Goal: Task Accomplishment & Management: Use online tool/utility

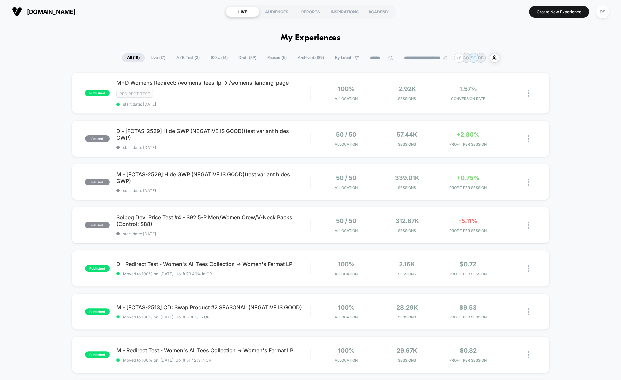
click at [372, 61] on input at bounding box center [381, 58] width 33 height 8
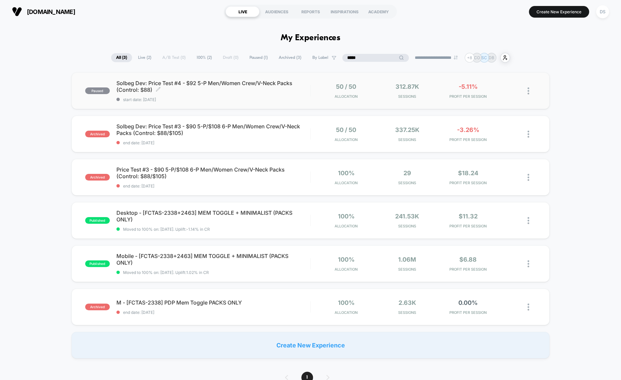
type input "*****"
click at [301, 92] on span "Solbeg Dev: Price Test #4 - $92 5-P Men/Women Crew/V-Neck Packs (Control: $88) …" at bounding box center [213, 86] width 194 height 13
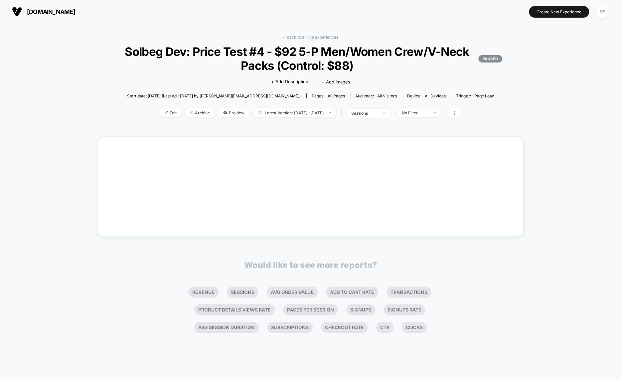
click at [302, 92] on div "Start date: [DATE] (Last edit [DATE] by [PERSON_NAME][EMAIL_ADDRESS][DOMAIN_NAM…" at bounding box center [311, 96] width 426 height 12
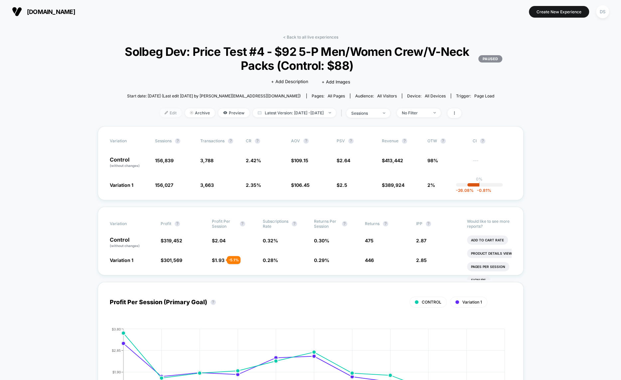
click at [160, 116] on span "Edit" at bounding box center [171, 112] width 22 height 9
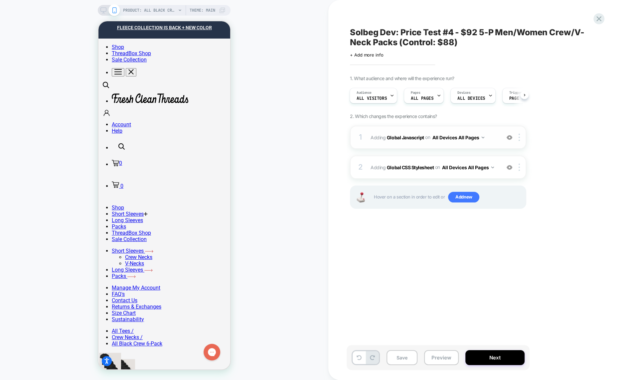
click at [392, 147] on div "1 Adding Global Javascript on All Devices All Pages Add Before Add After Target…" at bounding box center [438, 137] width 176 height 23
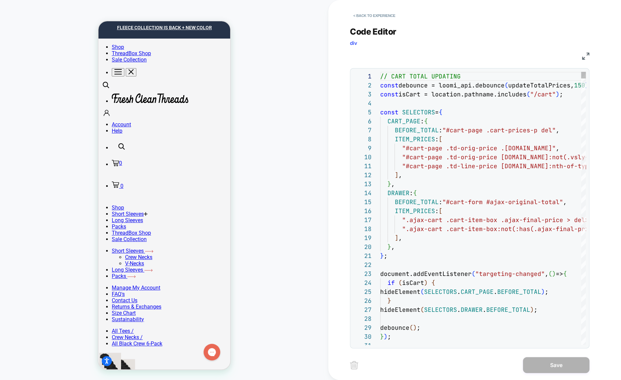
scroll to position [90, 0]
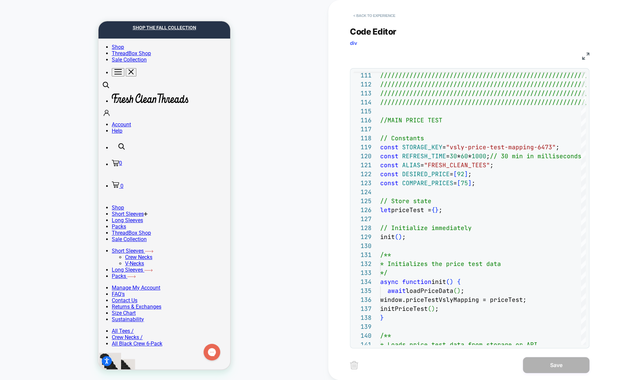
click at [375, 13] on button "< Back to experience" at bounding box center [374, 15] width 49 height 11
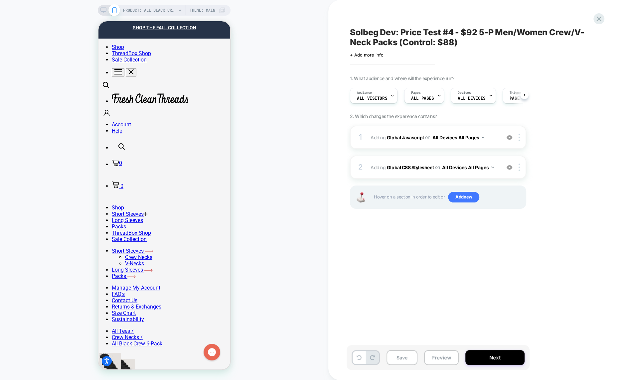
scroll to position [0, 0]
click at [600, 24] on div at bounding box center [599, 19] width 14 height 14
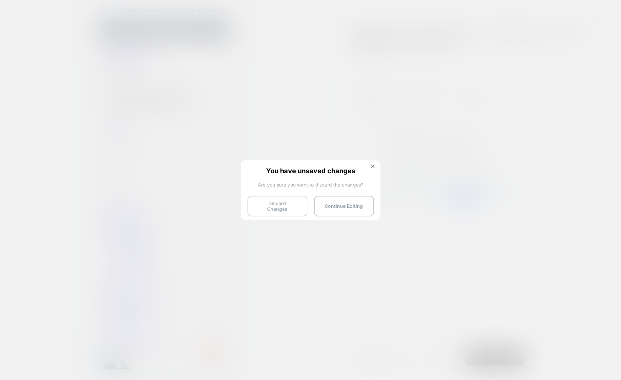
click at [259, 209] on button "Discard Changes" at bounding box center [277, 206] width 60 height 21
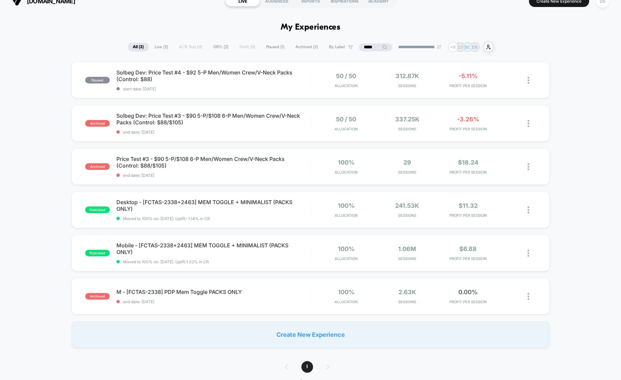
scroll to position [11, 0]
click at [276, 118] on span "Solbeg Dev: Price Test #3 - $90 5-P/$108 6-P Men/Women Crew/V-Neck Packs (Contr…" at bounding box center [213, 118] width 194 height 13
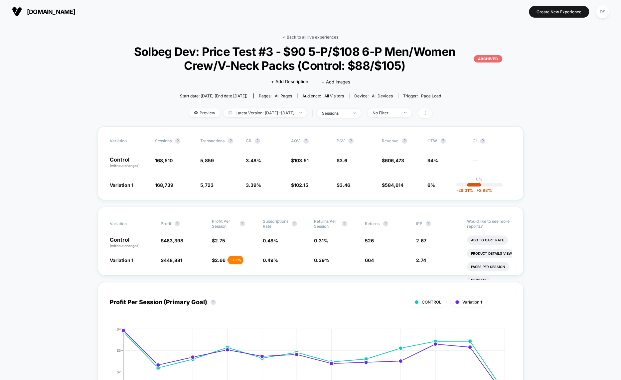
click at [308, 37] on link "< Back to all live experiences" at bounding box center [310, 37] width 55 height 5
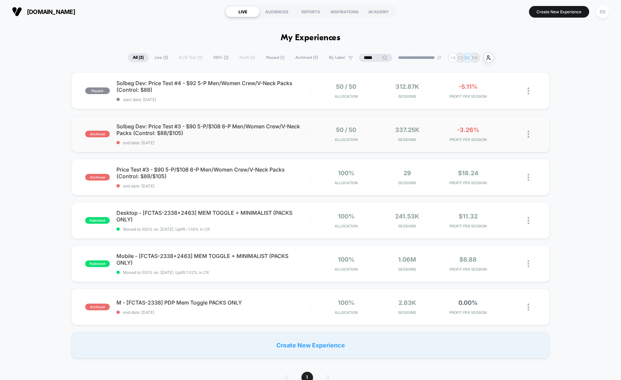
click at [529, 134] on img at bounding box center [529, 134] width 2 height 7
click at [511, 130] on div "Duplicate" at bounding box center [494, 126] width 60 height 15
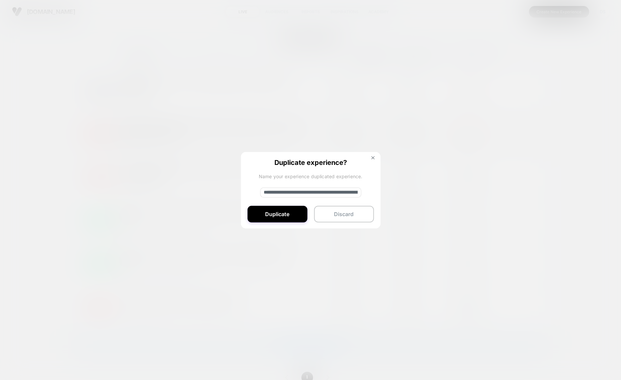
drag, startPoint x: 286, startPoint y: 195, endPoint x: 234, endPoint y: 196, distance: 52.9
click at [528, 142] on div "**********" at bounding box center [532, 134] width 8 height 16
type input "**********"
click at [254, 217] on button "Duplicate" at bounding box center [277, 214] width 60 height 17
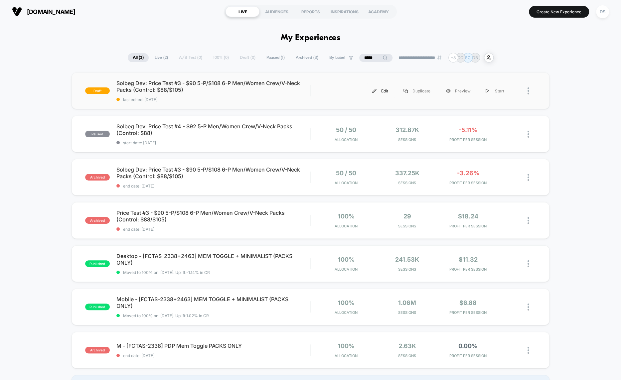
click at [381, 93] on div "Edit" at bounding box center [380, 90] width 31 height 15
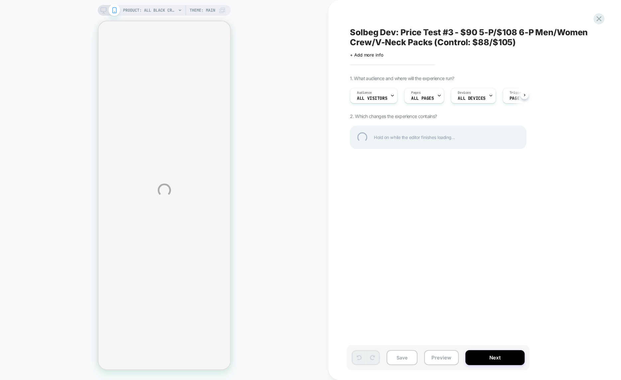
click at [425, 38] on div "Solbeg Dev: Price Test #3 - $90 5-P/$108 6-P Men/Women Crew/V-Neck Packs (Contr…" at bounding box center [471, 37] width 243 height 20
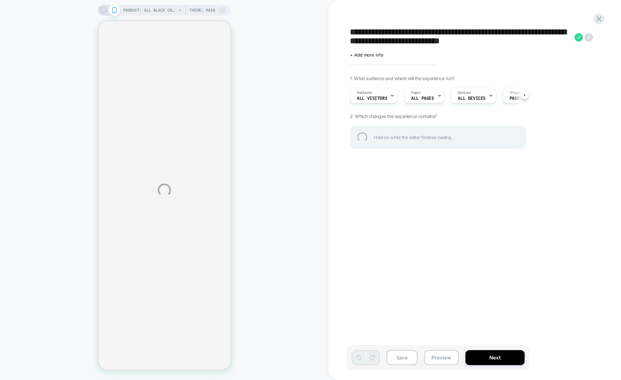
click at [429, 38] on textarea "**********" at bounding box center [460, 37] width 221 height 20
click at [448, 32] on textarea "**********" at bounding box center [460, 37] width 221 height 20
click at [455, 34] on textarea "**********" at bounding box center [460, 37] width 221 height 20
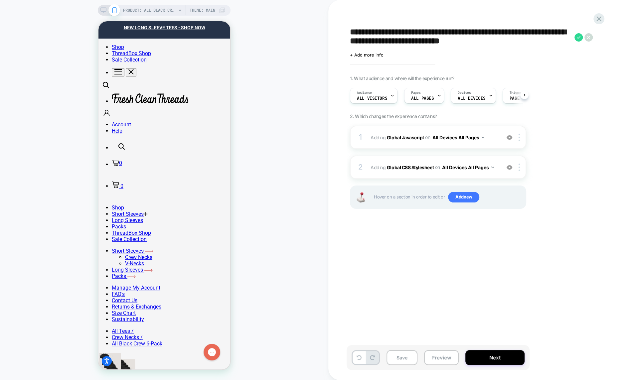
scroll to position [0, 0]
drag, startPoint x: 464, startPoint y: 30, endPoint x: 486, endPoint y: 42, distance: 25.1
click at [486, 42] on textarea "**********" at bounding box center [460, 37] width 221 height 20
click at [507, 43] on textarea "**********" at bounding box center [460, 37] width 221 height 20
click at [509, 43] on textarea "**********" at bounding box center [460, 37] width 221 height 20
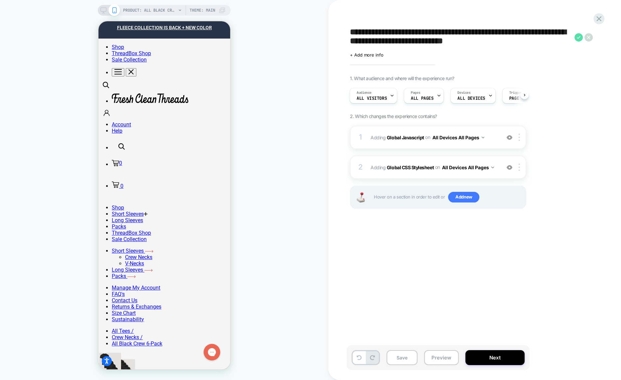
type textarea "**********"
click at [576, 37] on icon at bounding box center [578, 37] width 8 height 8
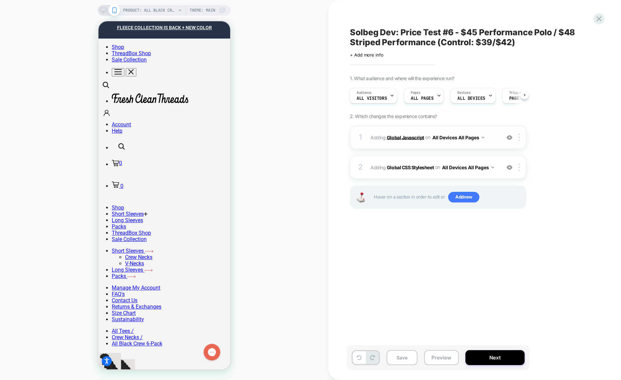
click at [414, 139] on b "Global Javascript" at bounding box center [405, 137] width 37 height 6
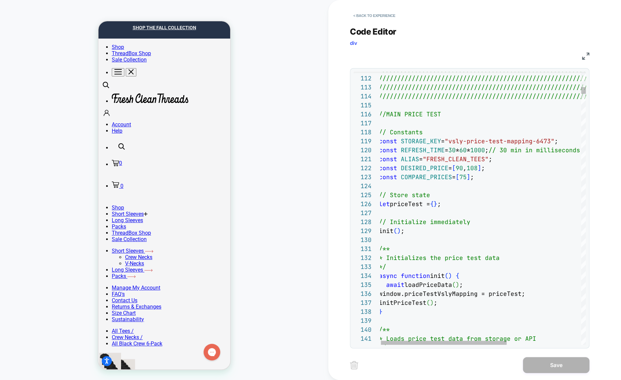
scroll to position [9, 90]
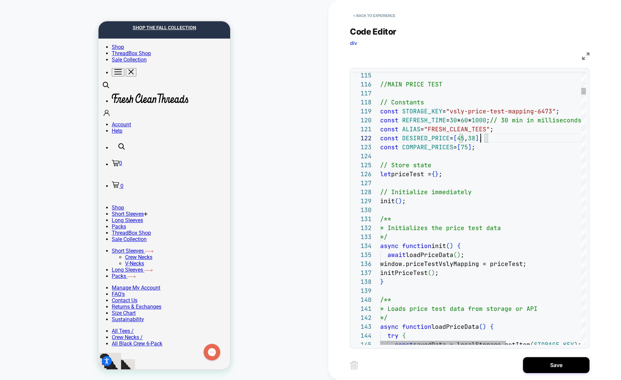
scroll to position [9, 100]
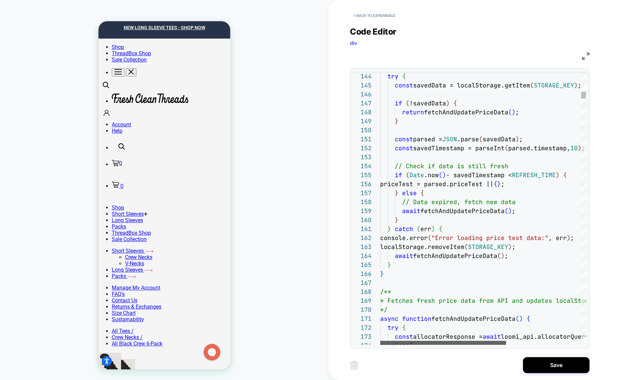
click at [427, 343] on div at bounding box center [443, 343] width 126 height 4
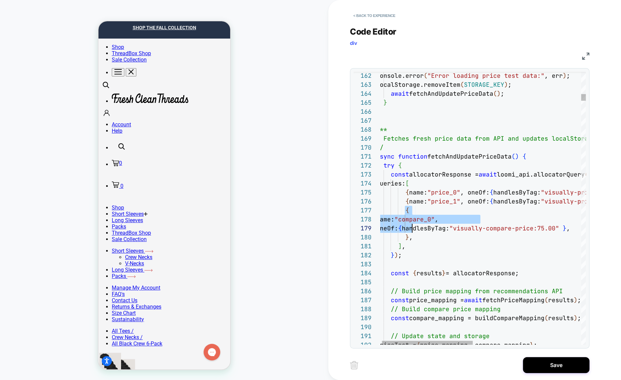
scroll to position [54, 36]
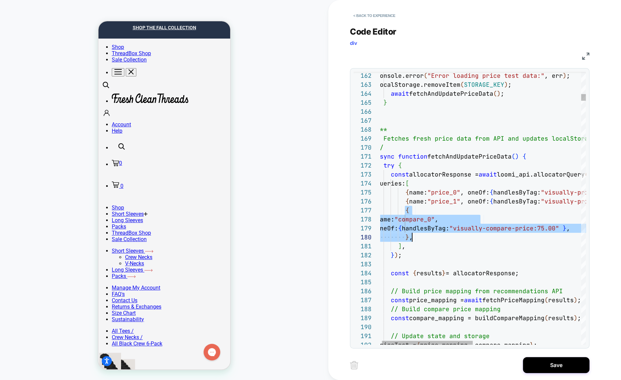
drag, startPoint x: 405, startPoint y: 213, endPoint x: 412, endPoint y: 238, distance: 26.4
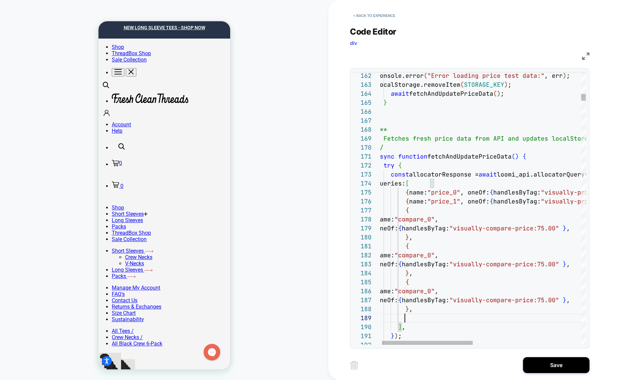
scroll to position [9, 36]
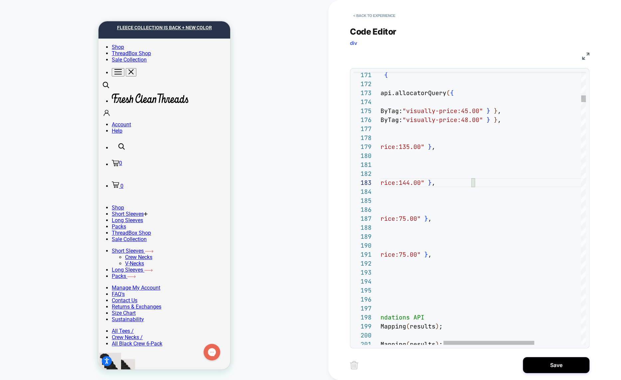
scroll to position [54, 212]
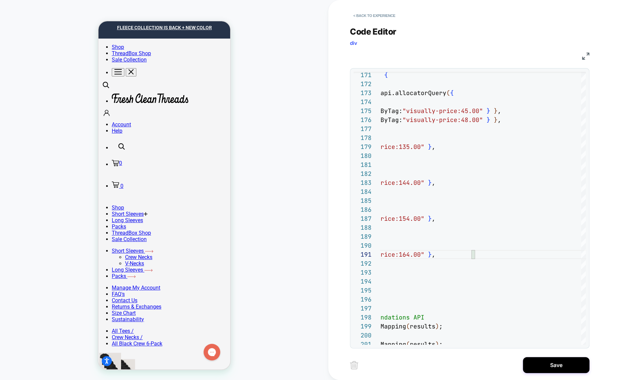
type textarea "**********"
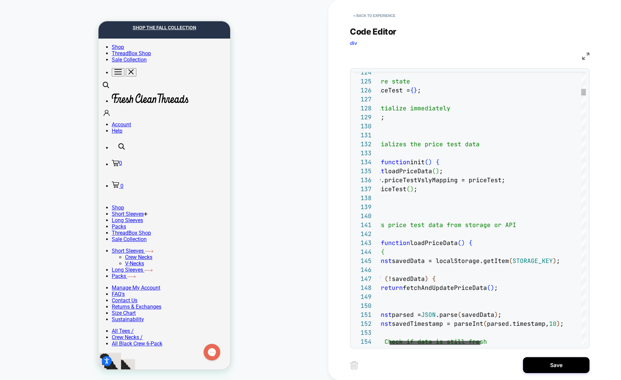
click at [390, 341] on div at bounding box center [435, 343] width 91 height 4
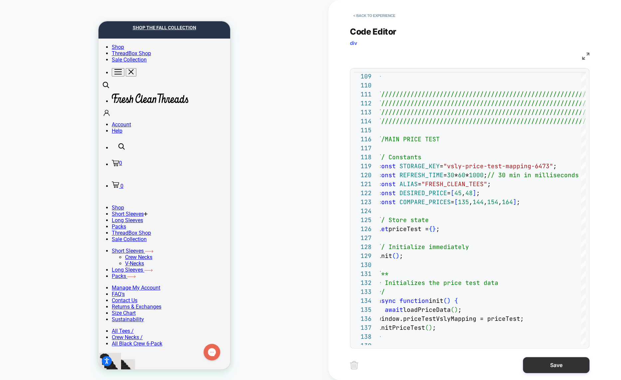
click at [528, 364] on button "Save" at bounding box center [556, 365] width 67 height 16
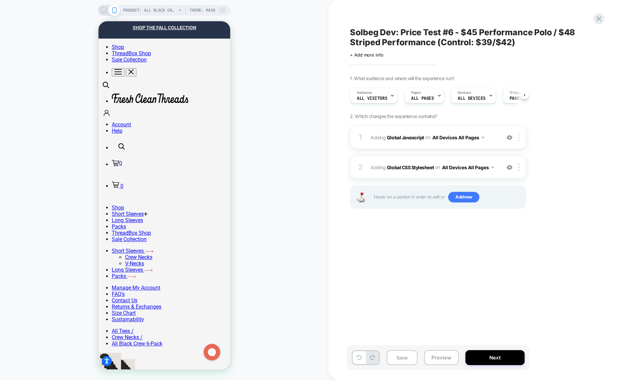
scroll to position [0, 0]
click at [484, 363] on button "Next" at bounding box center [494, 357] width 59 height 15
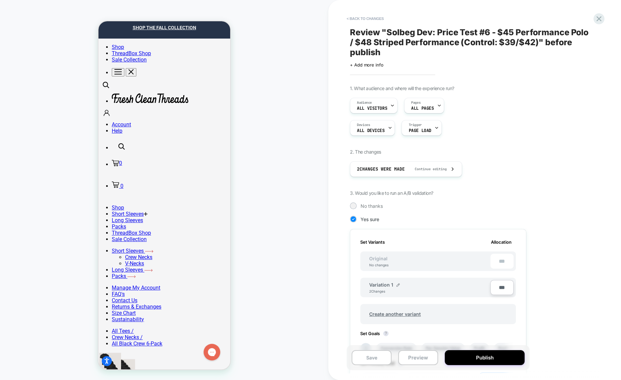
scroll to position [0, 1]
click at [363, 207] on span "No thanks" at bounding box center [372, 206] width 22 height 6
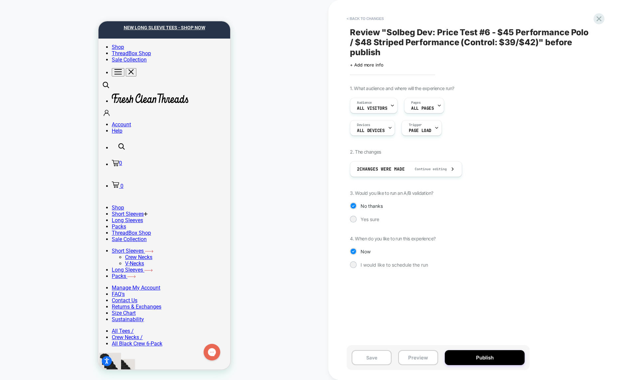
click at [361, 213] on div "1. What audience and where will the experience run? Audience All Visitors Pages…" at bounding box center [471, 181] width 243 height 193
click at [361, 217] on span "Yes sure" at bounding box center [370, 220] width 19 height 6
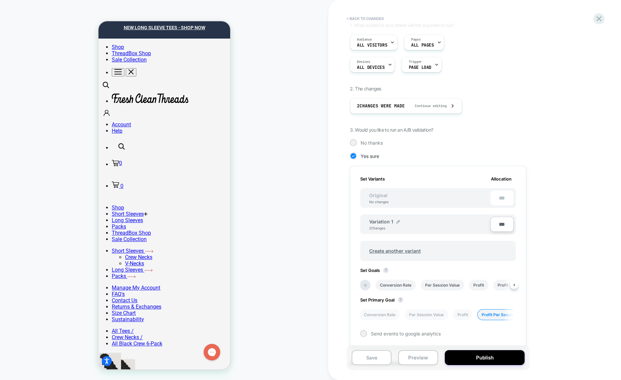
scroll to position [51, 0]
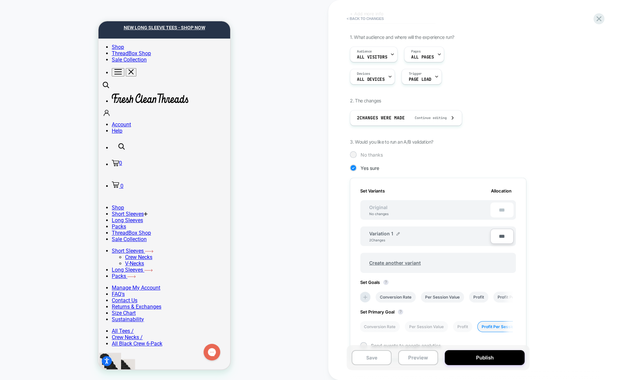
click at [373, 156] on div "No thanks" at bounding box center [438, 154] width 176 height 7
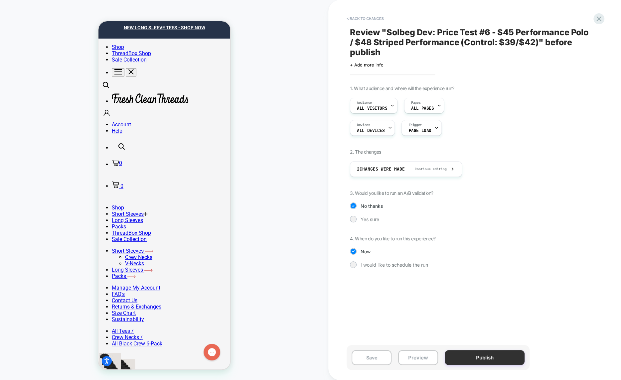
click at [481, 357] on button "Publish" at bounding box center [485, 357] width 80 height 15
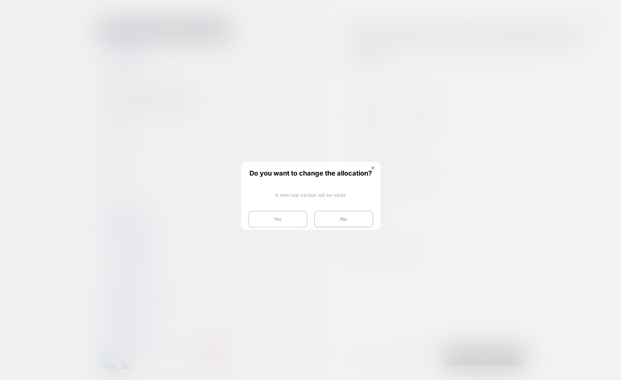
click at [293, 225] on button "Yes" at bounding box center [277, 219] width 59 height 17
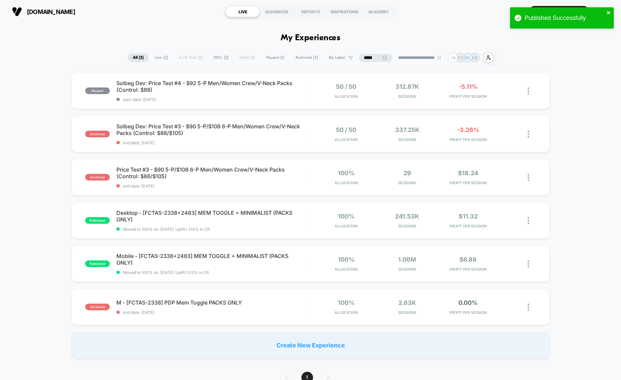
click at [608, 11] on icon "close" at bounding box center [608, 12] width 5 height 5
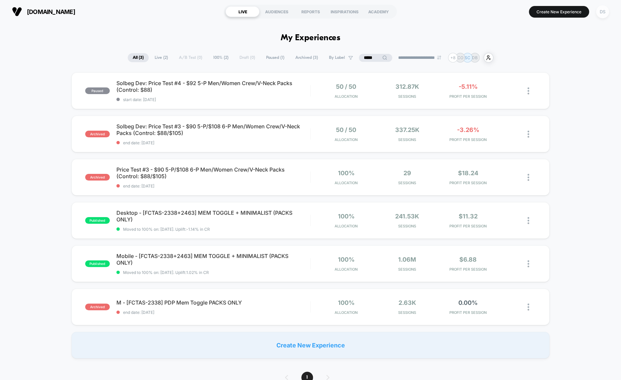
click at [597, 13] on div "DS" at bounding box center [602, 11] width 13 height 13
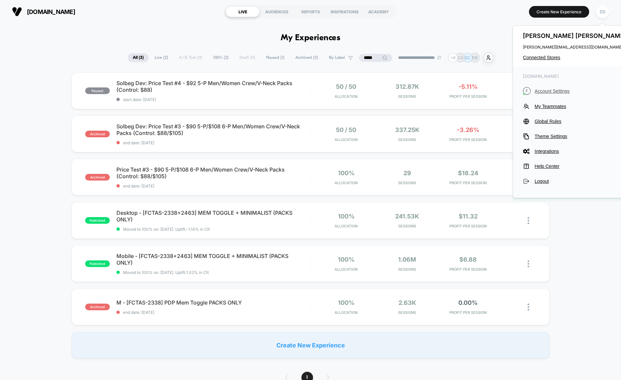
click at [548, 92] on span "Account Settings" at bounding box center [581, 90] width 93 height 5
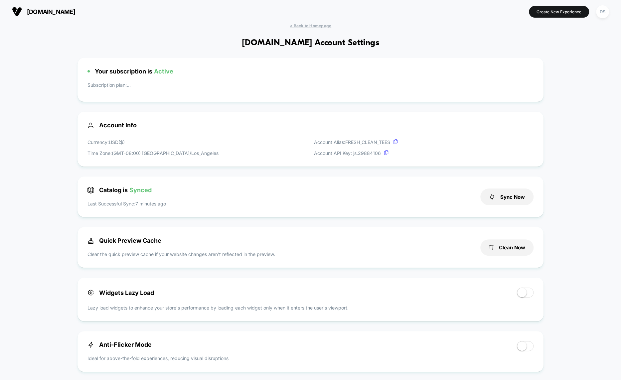
scroll to position [90, 0]
click at [504, 203] on button "Sync Now" at bounding box center [506, 197] width 53 height 17
click at [71, 4] on section "[DOMAIN_NAME]" at bounding box center [108, 11] width 197 height 17
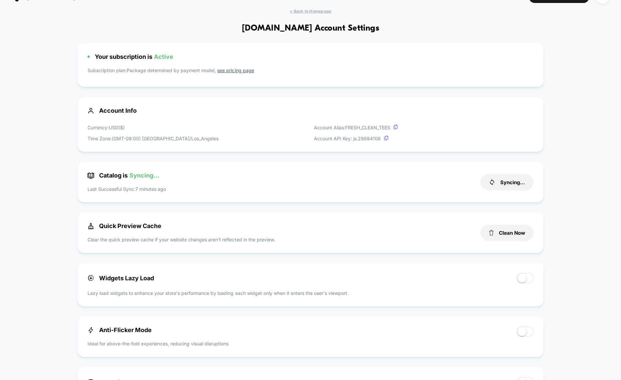
scroll to position [17, 0]
